Goal: Information Seeking & Learning: Stay updated

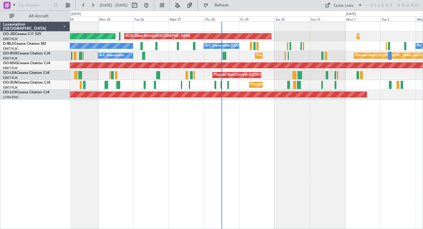
click at [314, 36] on div "AOG Maint Kortrijk-[GEOGRAPHIC_DATA] Planned Maint [GEOGRAPHIC_DATA] ([GEOGRAPH…" at bounding box center [246, 36] width 353 height 10
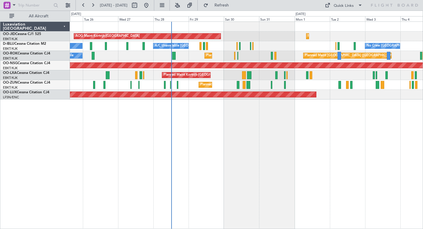
click at [328, 47] on div "No Crew Kortrijk-[GEOGRAPHIC_DATA] A/C Unavailable [GEOGRAPHIC_DATA]-[GEOGRAPHI…" at bounding box center [246, 46] width 353 height 10
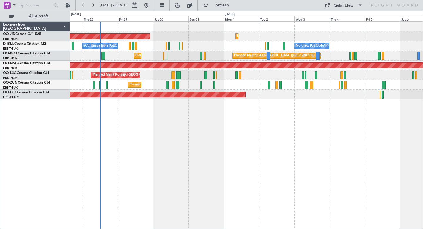
click at [316, 38] on div "AOG Maint Kortrijk-[GEOGRAPHIC_DATA] Planned Maint [GEOGRAPHIC_DATA]-[GEOGRAPHI…" at bounding box center [246, 36] width 353 height 10
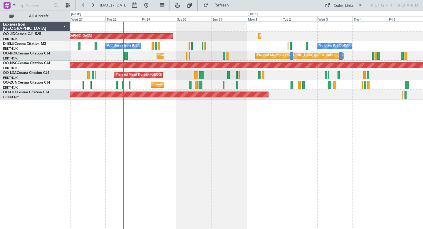
click at [174, 45] on div "A/C Unavailable [GEOGRAPHIC_DATA]-[GEOGRAPHIC_DATA] No Crew [GEOGRAPHIC_DATA] (…" at bounding box center [246, 46] width 353 height 10
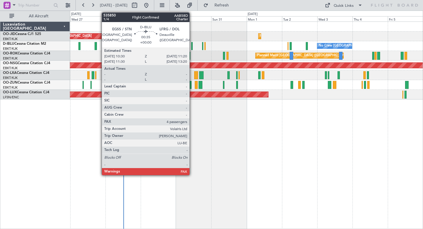
click at [192, 47] on div at bounding box center [191, 46] width 1 height 8
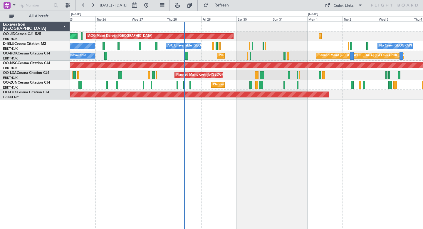
click at [194, 148] on div "AOG Maint Kortrijk-[GEOGRAPHIC_DATA] Planned Maint [GEOGRAPHIC_DATA]-[GEOGRAPHI…" at bounding box center [246, 124] width 353 height 207
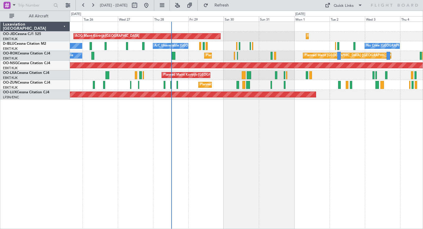
click at [252, 30] on div at bounding box center [246, 27] width 353 height 10
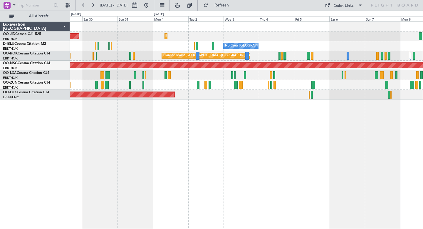
click at [304, 40] on div "AOG Maint Kortrijk-[GEOGRAPHIC_DATA] Planned Maint [GEOGRAPHIC_DATA]-[GEOGRAPHI…" at bounding box center [246, 61] width 353 height 78
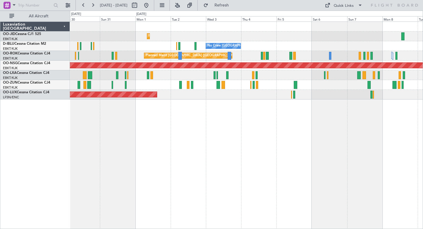
click at [284, 43] on div "Planned Maint Kortrijk-[GEOGRAPHIC_DATA] AOG Maint [GEOGRAPHIC_DATA]-[GEOGRAPHI…" at bounding box center [246, 61] width 353 height 78
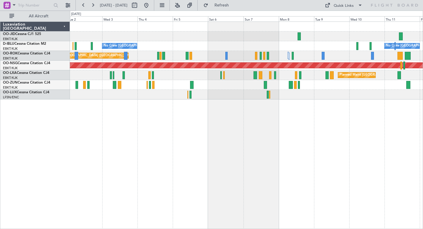
click at [227, 160] on div "Planned Maint Kortrijk-[GEOGRAPHIC_DATA] No Crew [GEOGRAPHIC_DATA] (Brussels Na…" at bounding box center [246, 124] width 353 height 207
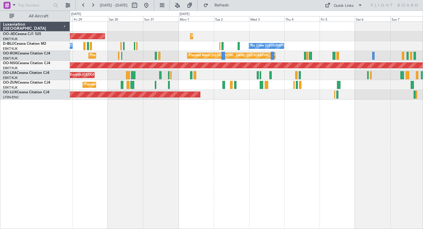
click at [216, 145] on div "Planned Maint Kortrijk-[GEOGRAPHIC_DATA] AOG Maint [GEOGRAPHIC_DATA]-[GEOGRAPHI…" at bounding box center [246, 124] width 353 height 207
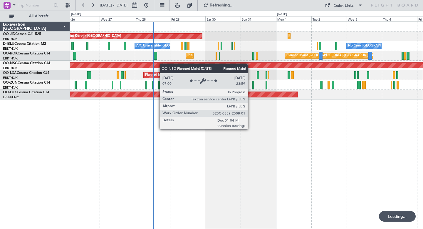
click at [165, 64] on div "Planned Maint Kortrijk-[GEOGRAPHIC_DATA] AOG Maint [GEOGRAPHIC_DATA]-[GEOGRAPHI…" at bounding box center [246, 61] width 353 height 78
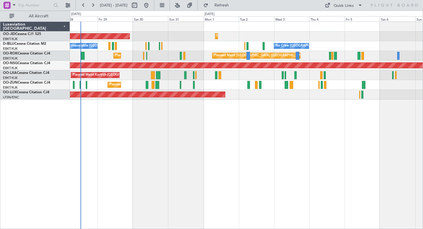
click at [161, 41] on div "AOG Maint Kortrijk-[GEOGRAPHIC_DATA] Planned Maint [GEOGRAPHIC_DATA]-[GEOGRAPHI…" at bounding box center [246, 36] width 353 height 10
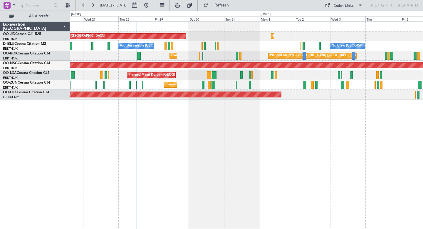
click at [200, 154] on div "AOG Maint Kortrijk-[GEOGRAPHIC_DATA] Planned Maint [GEOGRAPHIC_DATA]-[GEOGRAPHI…" at bounding box center [246, 124] width 353 height 207
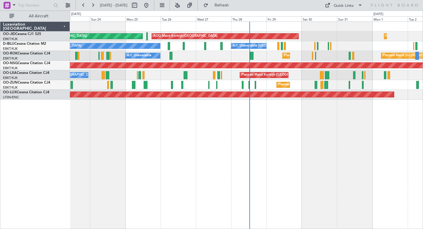
click at [219, 127] on div "AOG Maint Kortrijk-[GEOGRAPHIC_DATA] Planned Maint [GEOGRAPHIC_DATA]-[GEOGRAPHI…" at bounding box center [246, 124] width 353 height 207
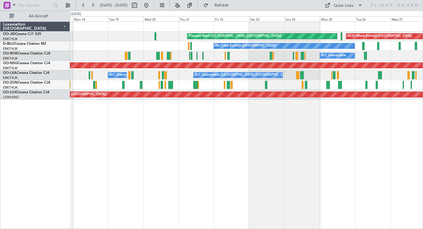
click at [341, 200] on div "AOG Maint Kortrijk-[GEOGRAPHIC_DATA] Planned Maint [GEOGRAPHIC_DATA] ([GEOGRAPH…" at bounding box center [246, 124] width 353 height 207
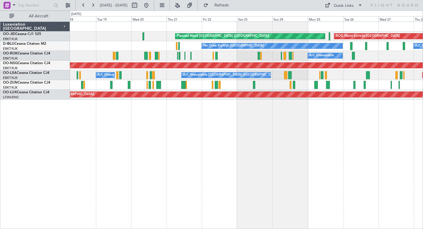
click at [233, 20] on div "AOG Maint Kortrijk-[GEOGRAPHIC_DATA] Planned Maint [GEOGRAPHIC_DATA] ([GEOGRAPH…" at bounding box center [211, 120] width 423 height 218
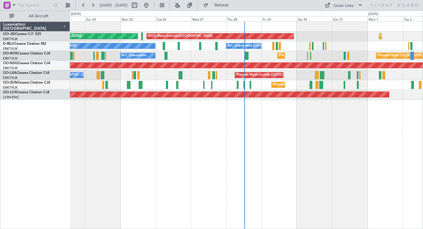
click at [275, 31] on div "AOG Maint Kortrijk-[GEOGRAPHIC_DATA] Planned Maint [GEOGRAPHIC_DATA] ([GEOGRAPH…" at bounding box center [246, 61] width 353 height 78
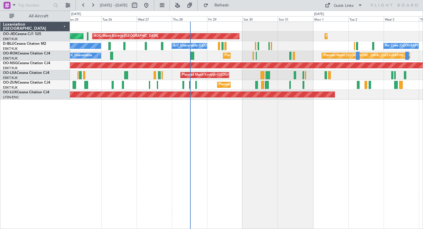
click at [230, 130] on div "AOG Maint Kortrijk-[GEOGRAPHIC_DATA] Planned Maint [GEOGRAPHIC_DATA] ([GEOGRAPH…" at bounding box center [246, 124] width 353 height 207
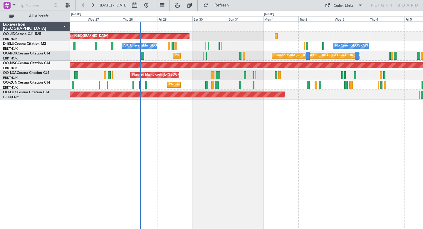
click at [239, 142] on div "AOG Maint Kortrijk-[GEOGRAPHIC_DATA] Planned Maint [GEOGRAPHIC_DATA]-[GEOGRAPHI…" at bounding box center [246, 124] width 353 height 207
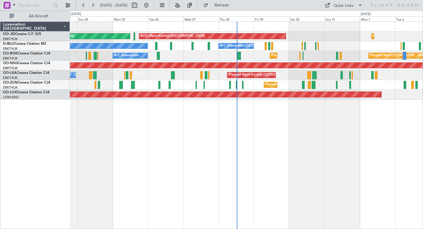
click at [267, 148] on div "AOG Maint Kortrijk-[GEOGRAPHIC_DATA] Planned Maint [GEOGRAPHIC_DATA]-[GEOGRAPHI…" at bounding box center [246, 124] width 353 height 207
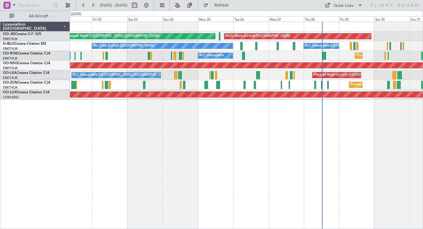
click at [269, 163] on div "AOG Maint Kortrijk-[GEOGRAPHIC_DATA] Planned Maint [GEOGRAPHIC_DATA] ([GEOGRAPH…" at bounding box center [246, 124] width 353 height 207
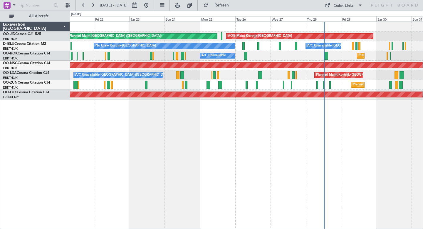
click at [236, 145] on div "AOG Maint Kortrijk-[GEOGRAPHIC_DATA] Planned Maint [GEOGRAPHIC_DATA] ([GEOGRAPH…" at bounding box center [246, 124] width 353 height 207
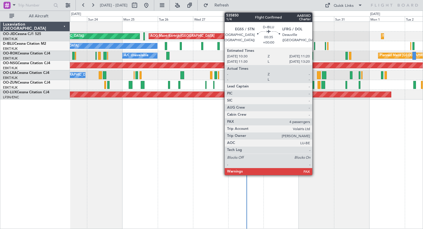
click at [315, 43] on div at bounding box center [314, 46] width 1 height 8
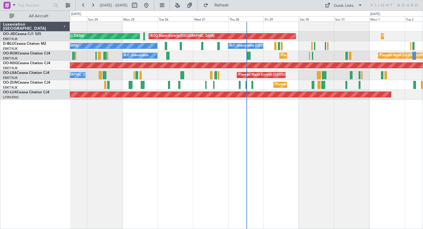
click at [293, 32] on div "Planned Maint Kortrijk-Wevelgem AOG Maint Kortrijk-Wevelgem Planned Maint Paris…" at bounding box center [246, 61] width 353 height 78
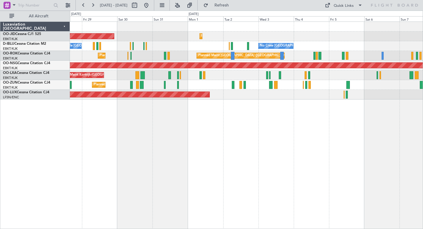
click at [332, 34] on div "Planned Maint Kortrijk-[GEOGRAPHIC_DATA] AOG Maint [GEOGRAPHIC_DATA]-[GEOGRAPHI…" at bounding box center [246, 61] width 353 height 78
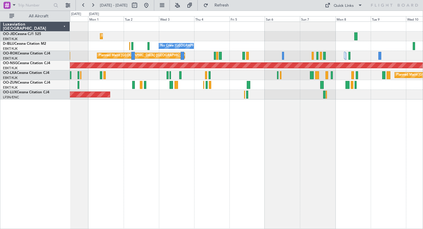
click at [246, 90] on div "Planned Maint [GEOGRAPHIC_DATA] ([GEOGRAPHIC_DATA])" at bounding box center [246, 95] width 353 height 10
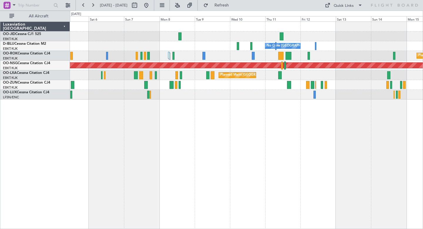
click at [243, 37] on div at bounding box center [246, 36] width 353 height 10
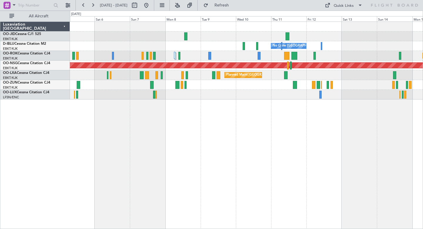
click at [205, 137] on div "No Crew Brussels (Brussels National) No Crew Brussels (Brussels National) Plann…" at bounding box center [246, 124] width 353 height 207
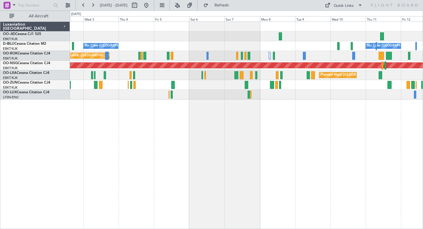
click at [177, 107] on div "Planned Maint Kortrijk-[GEOGRAPHIC_DATA] No Crew [GEOGRAPHIC_DATA] (Brussels Na…" at bounding box center [246, 124] width 353 height 207
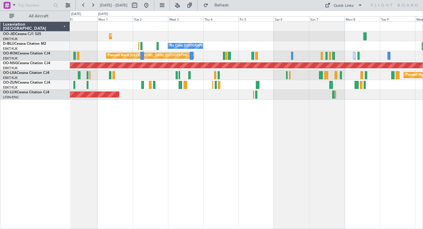
click at [242, 143] on div "Planned Maint Kortrijk-Wevelgem AOG Maint Kortrijk-Wevelgem No Crew Brussels (B…" at bounding box center [246, 124] width 353 height 207
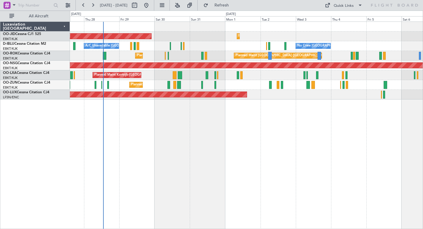
click at [174, 122] on div "Planned Maint Kortrijk-Wevelgem AOG Maint Kortrijk-Wevelgem Planned Maint Paris…" at bounding box center [246, 124] width 353 height 207
